Goal: Navigation & Orientation: Find specific page/section

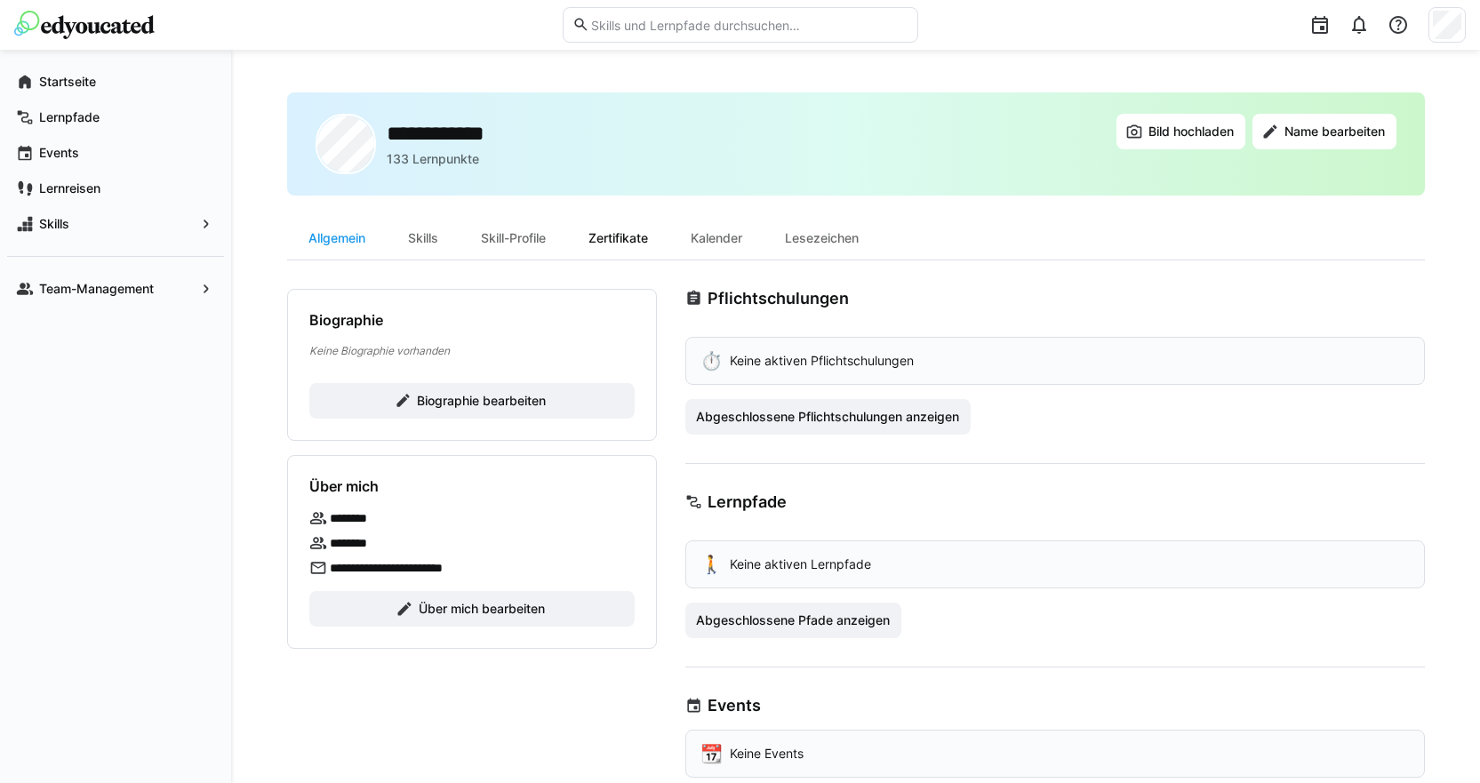
click at [588, 236] on div "Zertifikate" at bounding box center [618, 238] width 102 height 43
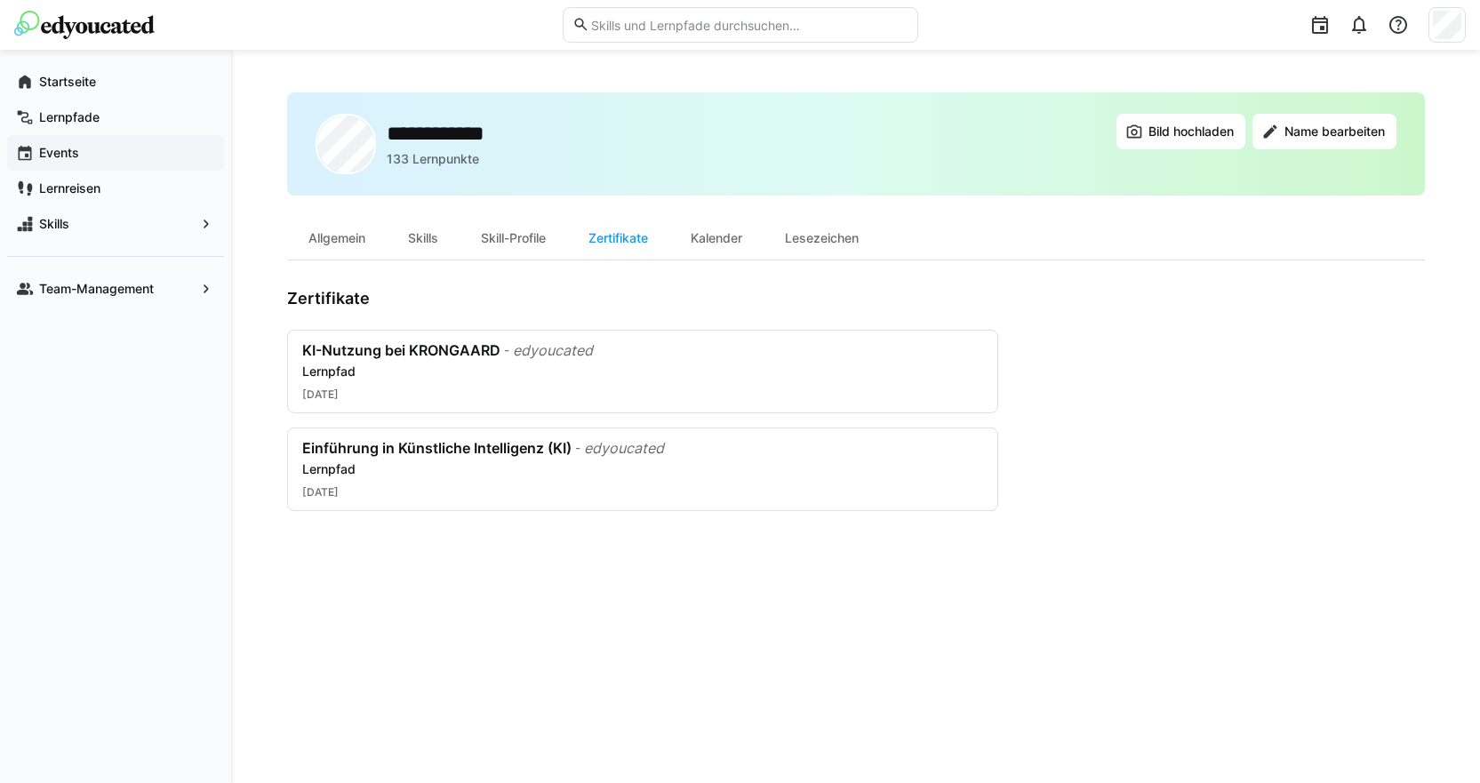
click at [102, 138] on div "Events" at bounding box center [115, 153] width 217 height 36
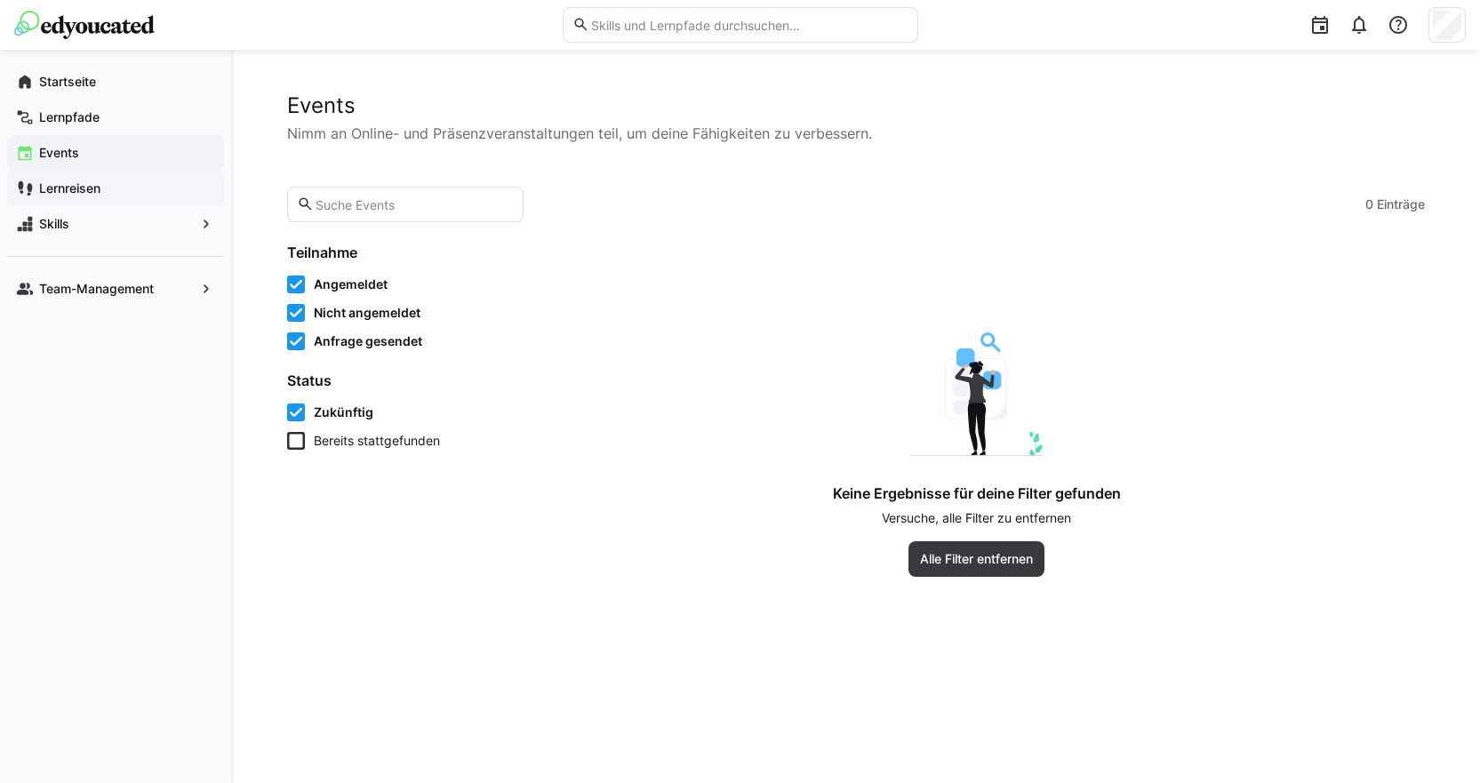
click at [108, 185] on span "Lernreisen" at bounding box center [125, 189] width 179 height 18
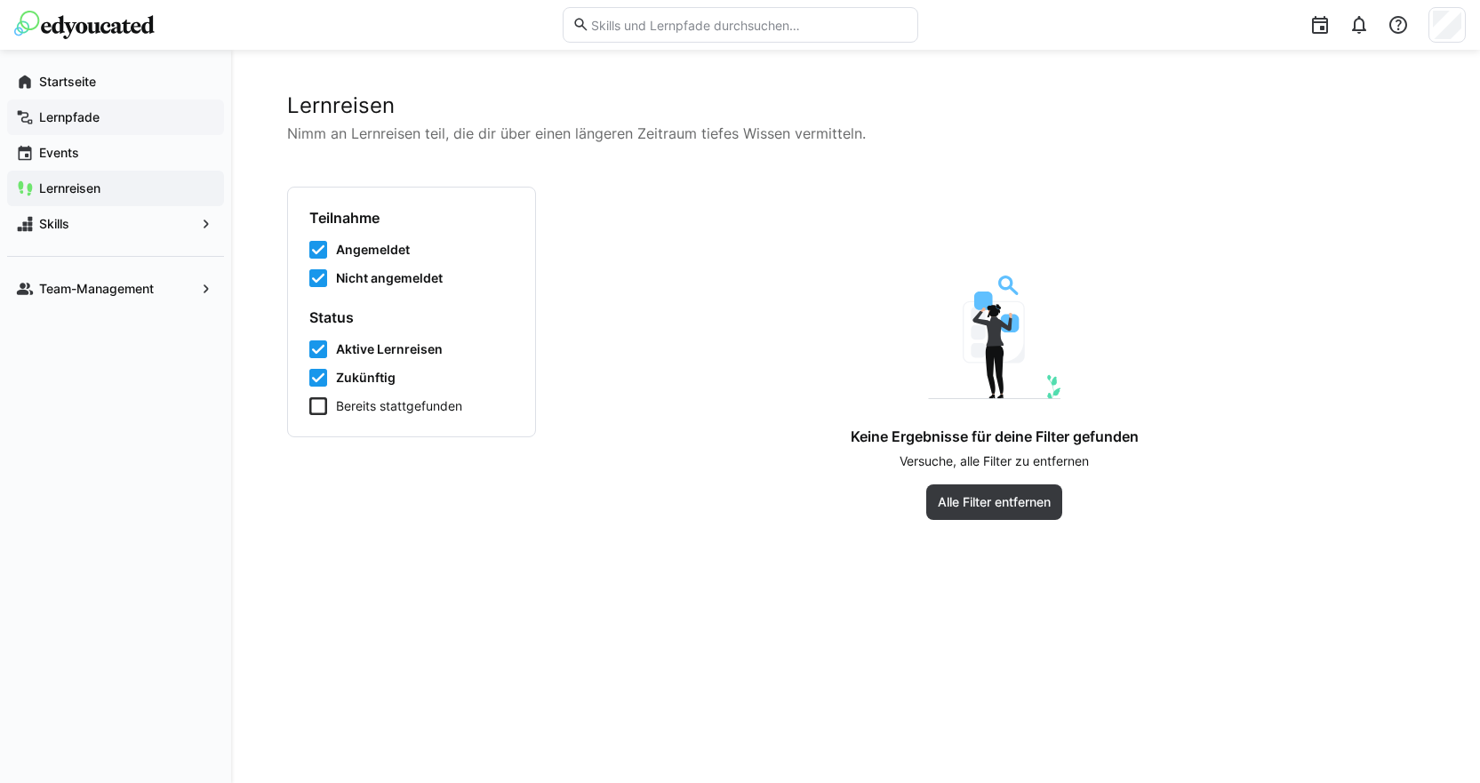
click at [108, 124] on span "Lernpfade" at bounding box center [125, 117] width 179 height 18
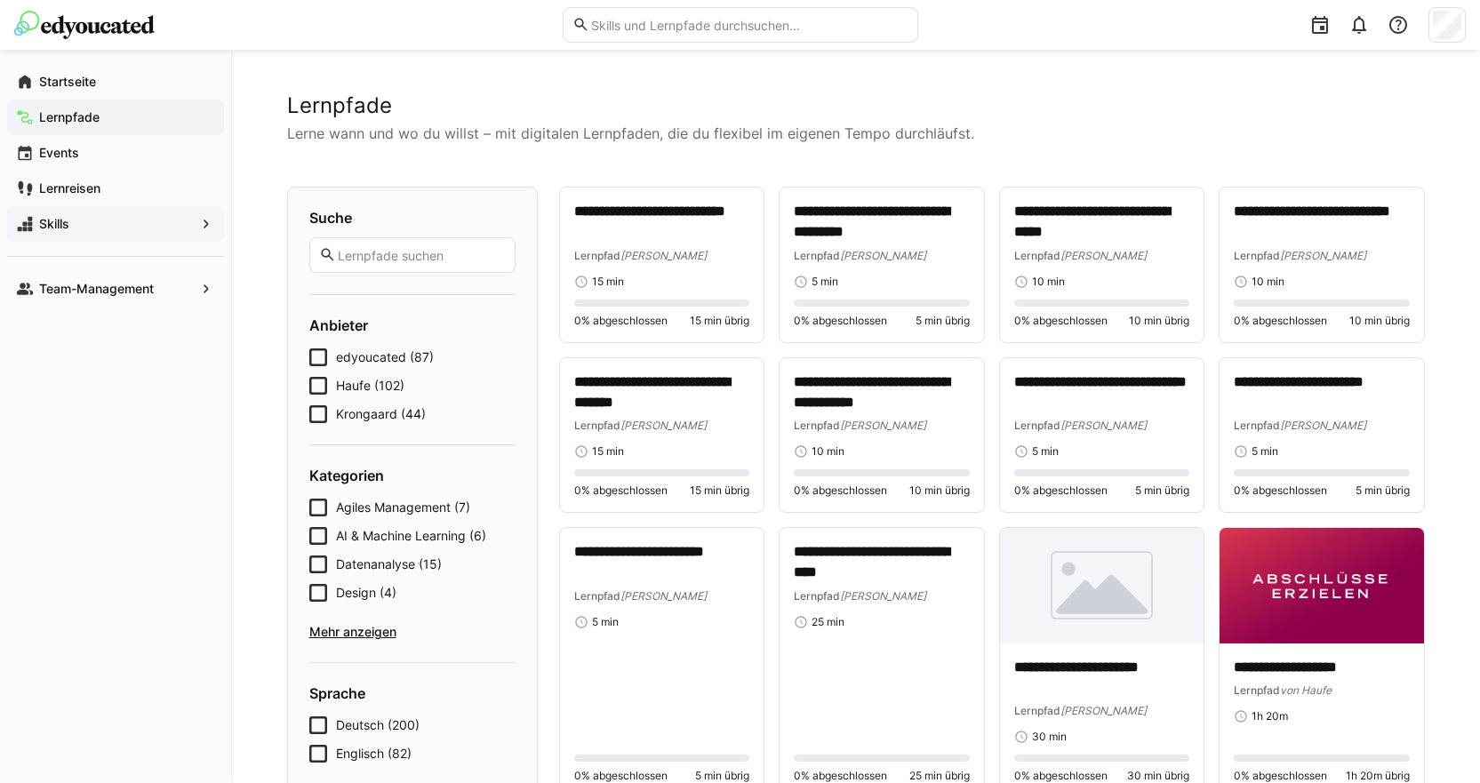
click at [109, 229] on span "Skills" at bounding box center [115, 224] width 158 height 18
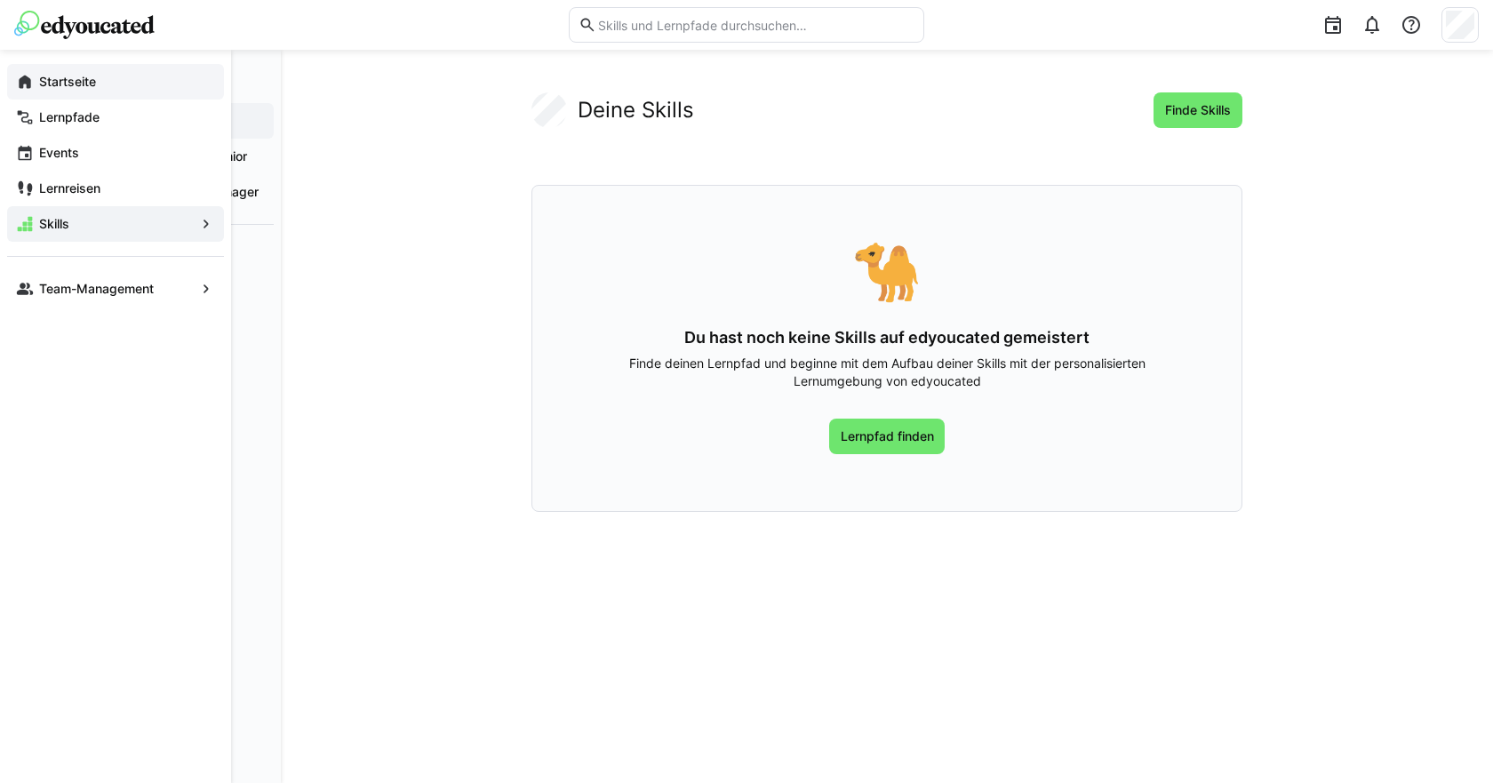
click at [108, 70] on div "Startseite" at bounding box center [115, 82] width 217 height 36
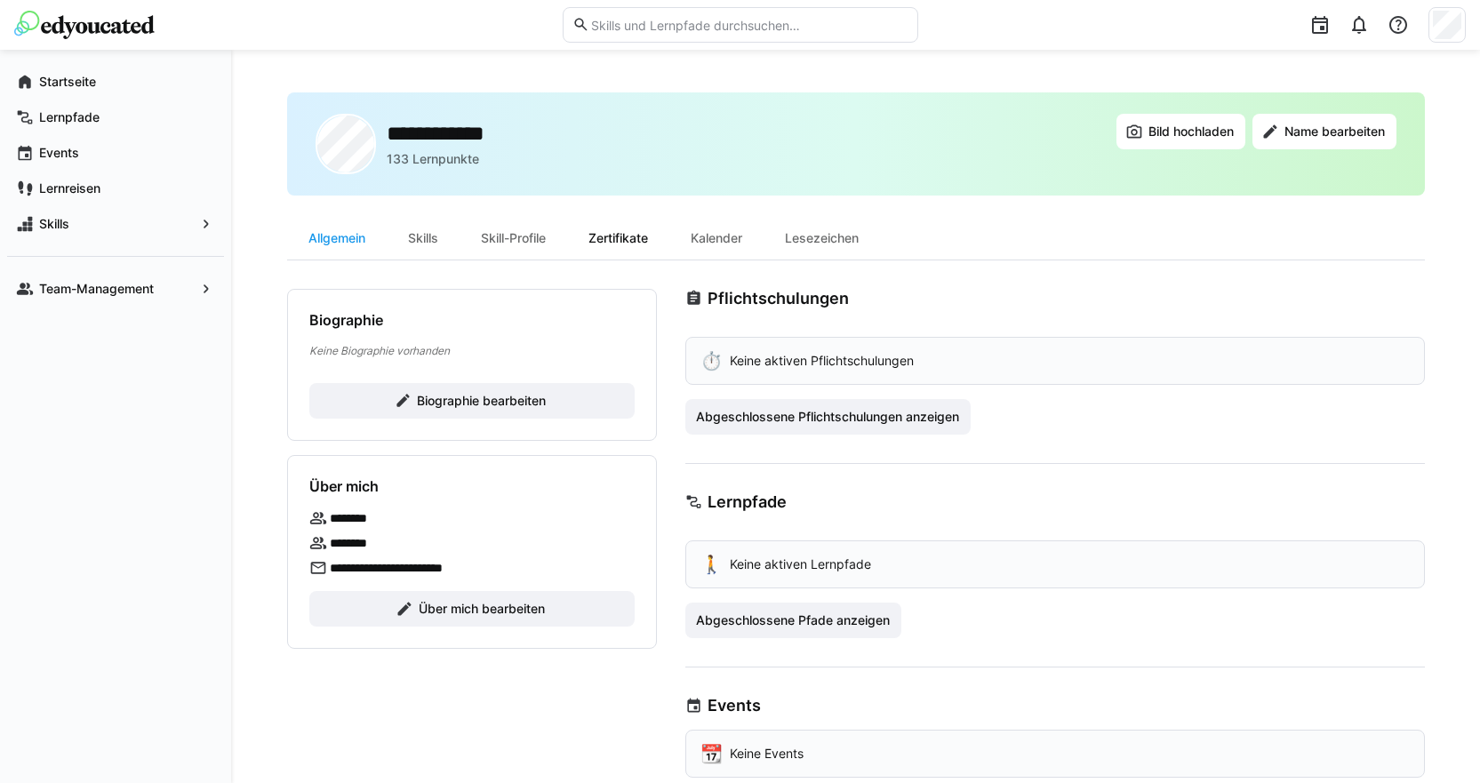
click at [652, 233] on div "Zertifikate" at bounding box center [618, 238] width 102 height 43
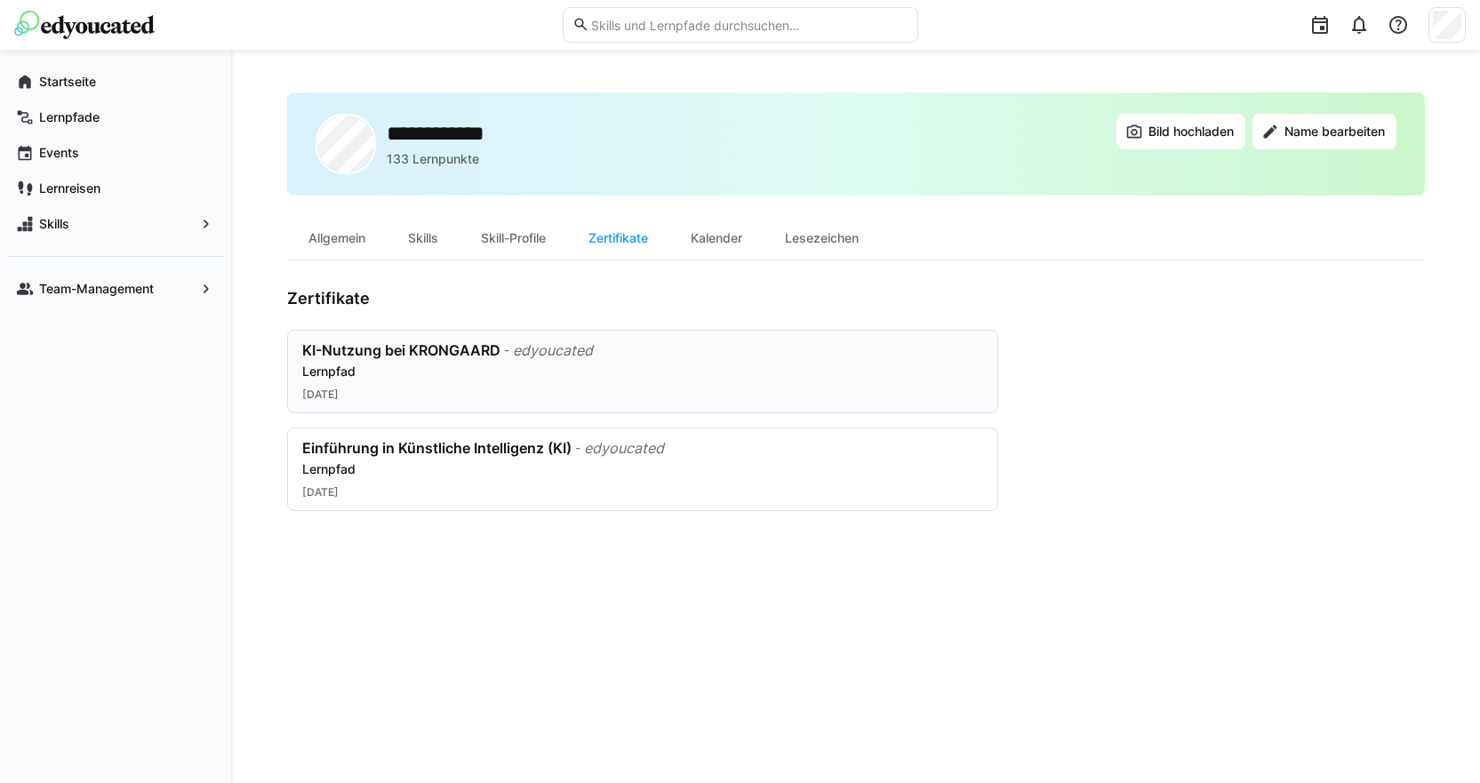
click at [475, 355] on div "KI-Nutzung bei KRONGAARD" at bounding box center [401, 350] width 198 height 18
click at [356, 250] on div "Allgemein" at bounding box center [337, 238] width 100 height 43
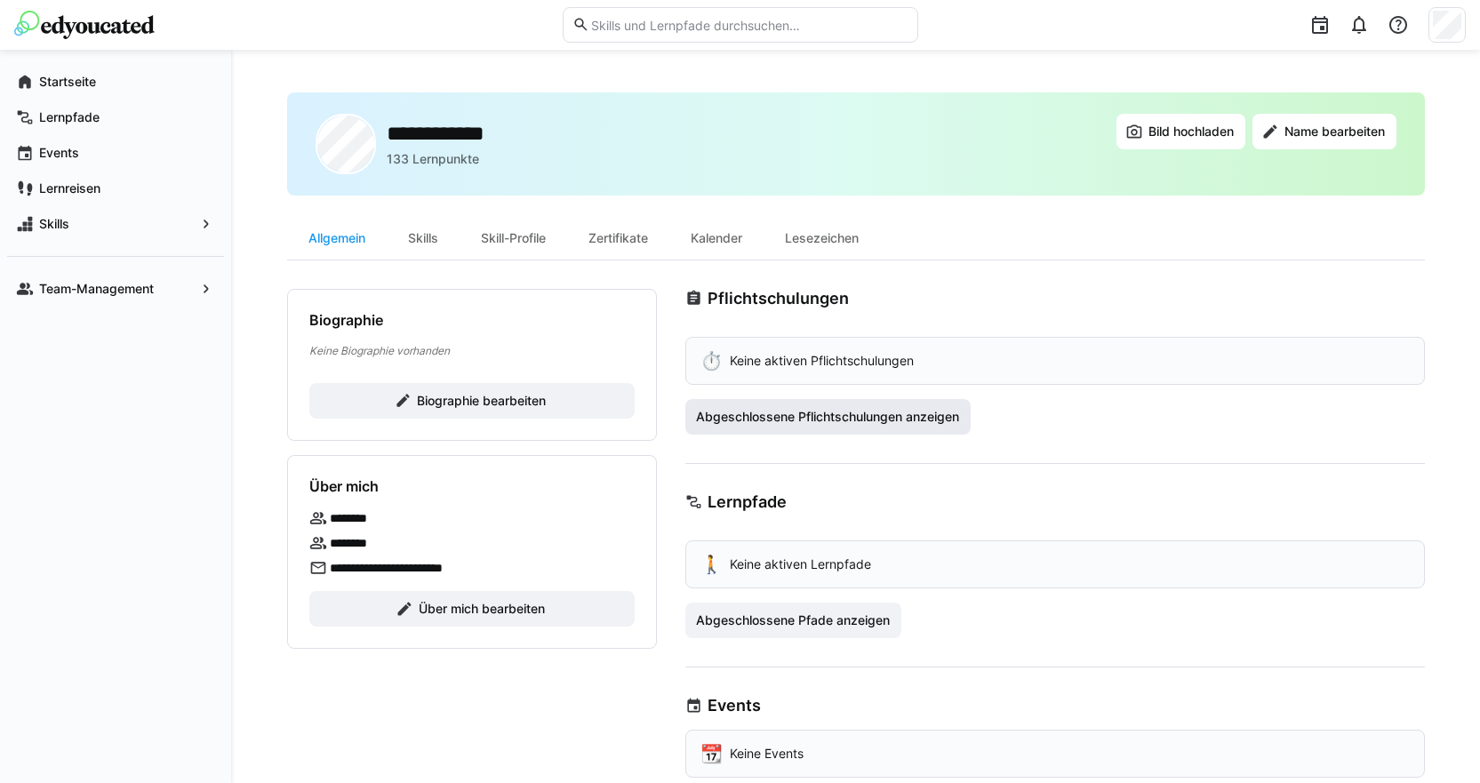
click at [777, 419] on span "Abgeschlossene Pflichtschulungen anzeigen" at bounding box center [827, 417] width 268 height 18
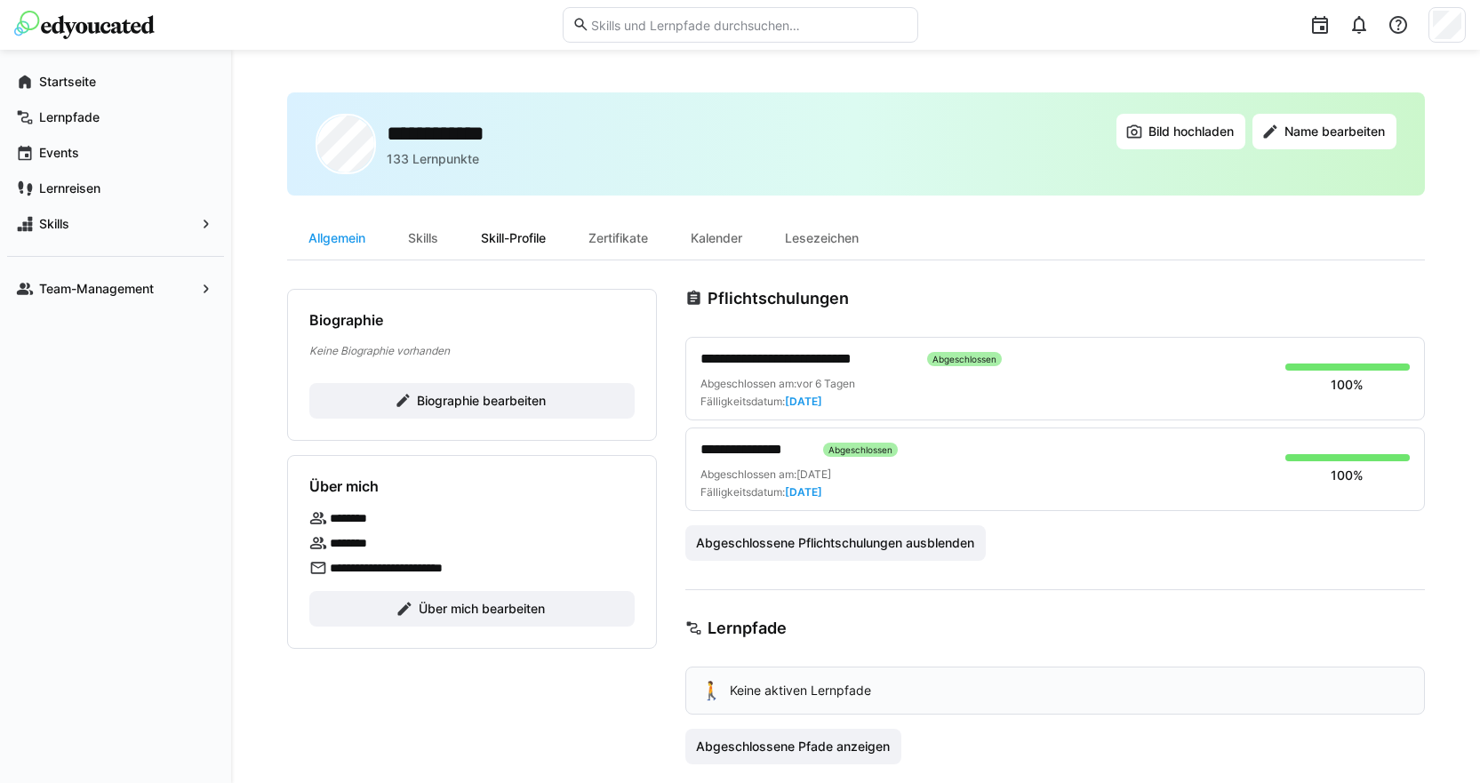
click at [513, 232] on div "Skill-Profile" at bounding box center [513, 238] width 108 height 43
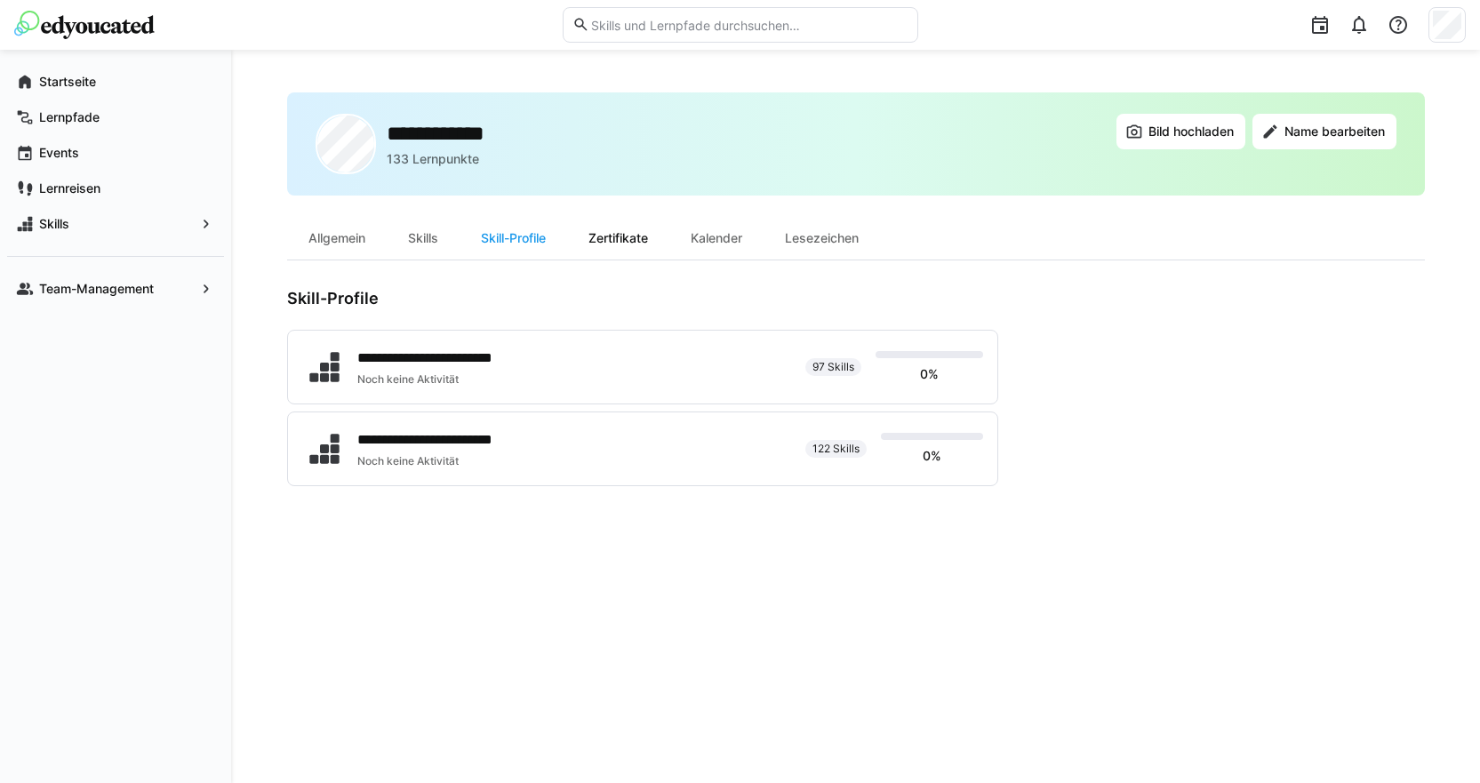
click at [630, 239] on div "Zertifikate" at bounding box center [618, 238] width 102 height 43
